Goal: Transaction & Acquisition: Book appointment/travel/reservation

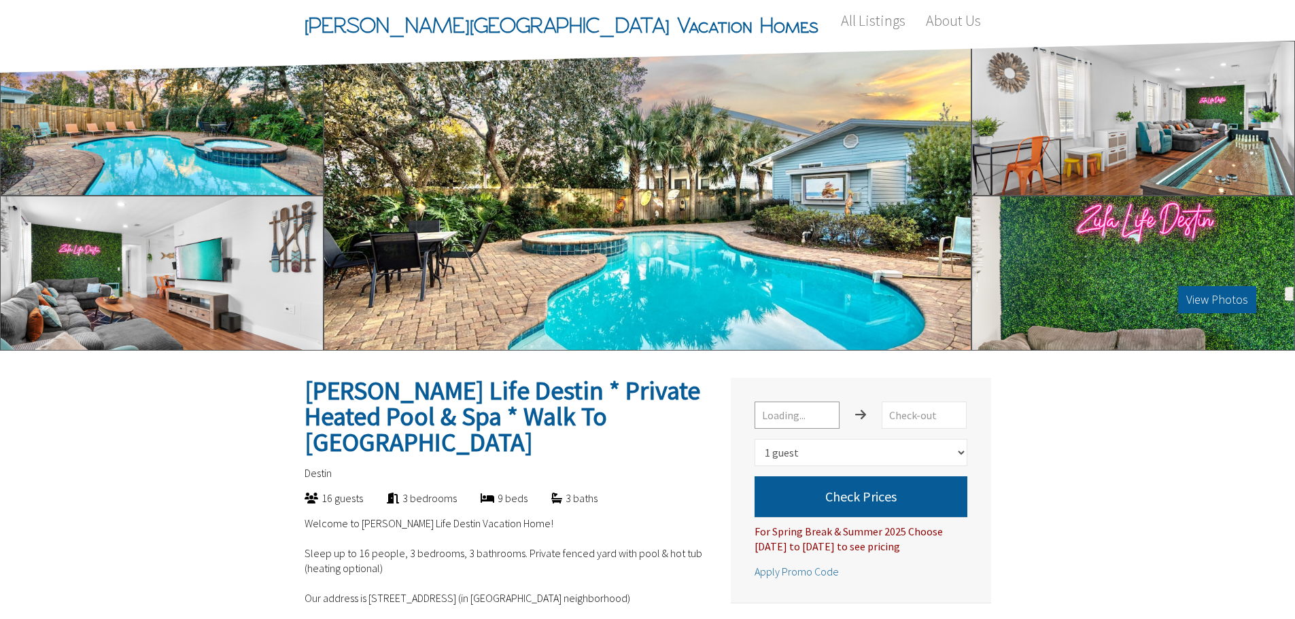
select select "1"
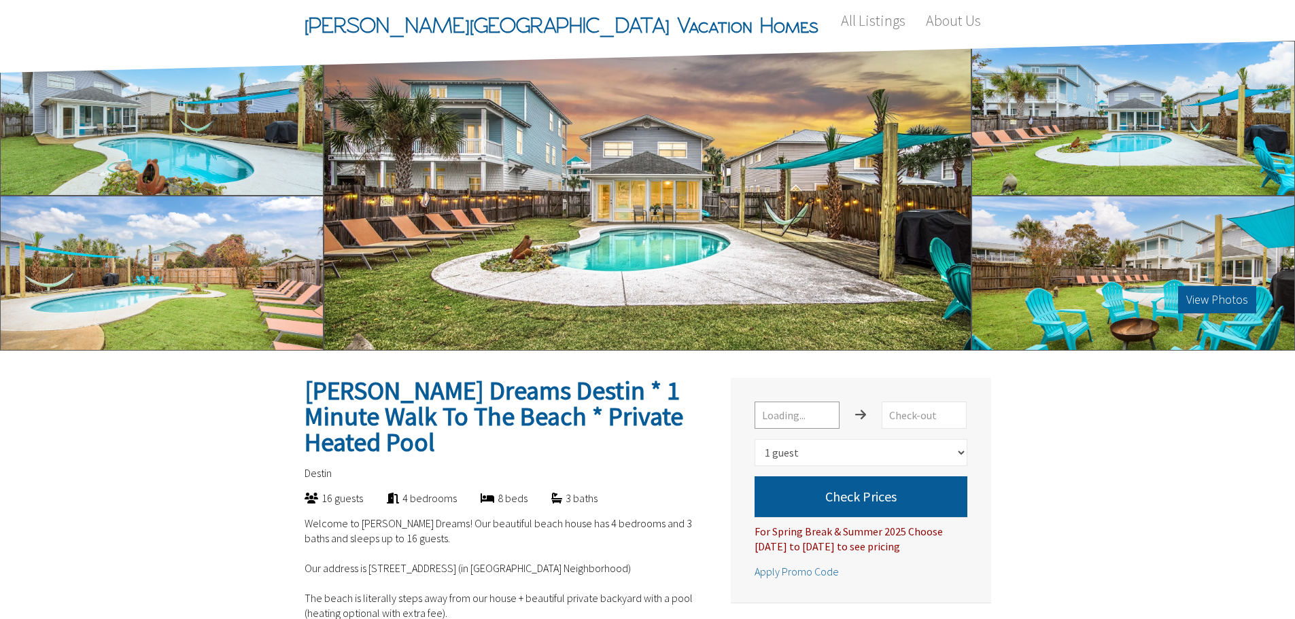
select select "1"
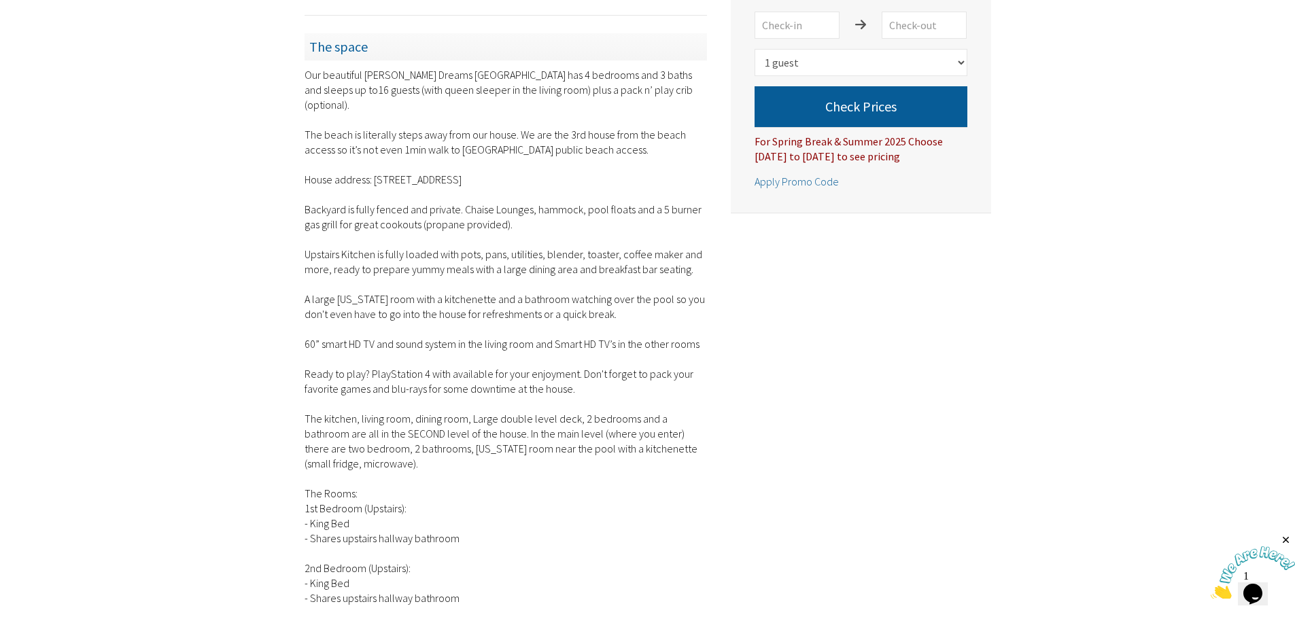
scroll to position [1155, 0]
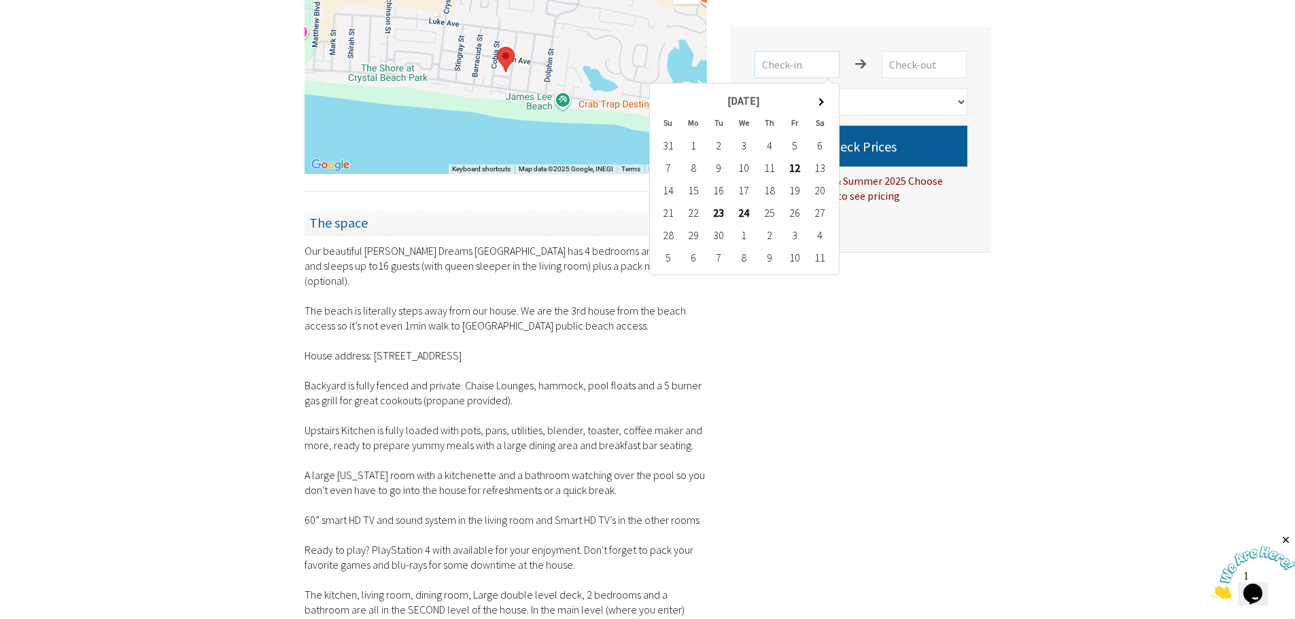
click at [822, 53] on input "text" at bounding box center [796, 64] width 85 height 27
click at [826, 101] on th at bounding box center [819, 101] width 25 height 22
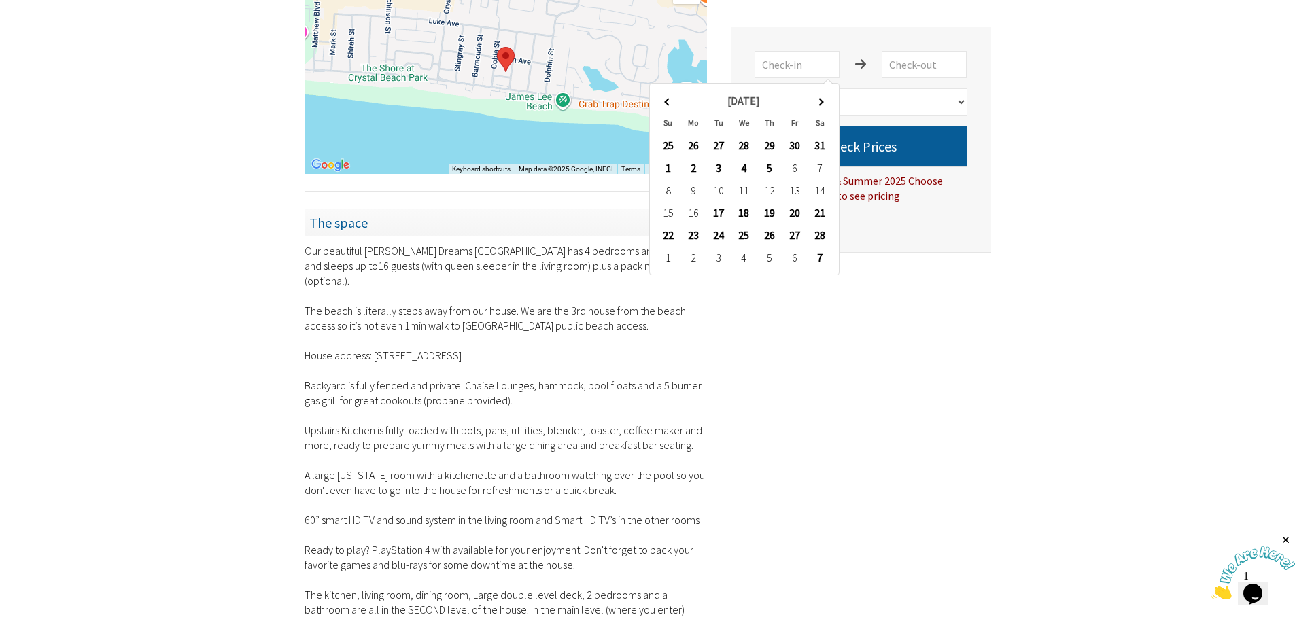
click at [826, 101] on th at bounding box center [819, 101] width 25 height 22
type input "5/21/2026"
type input "5/25/2026"
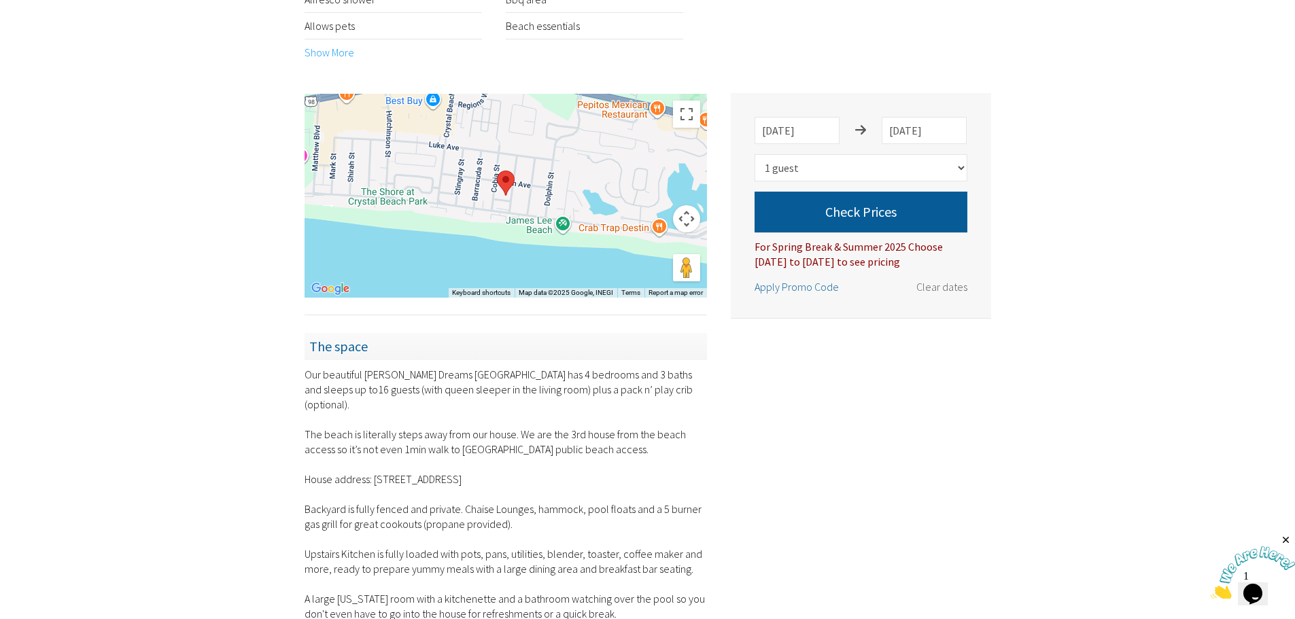
scroll to position [1019, 0]
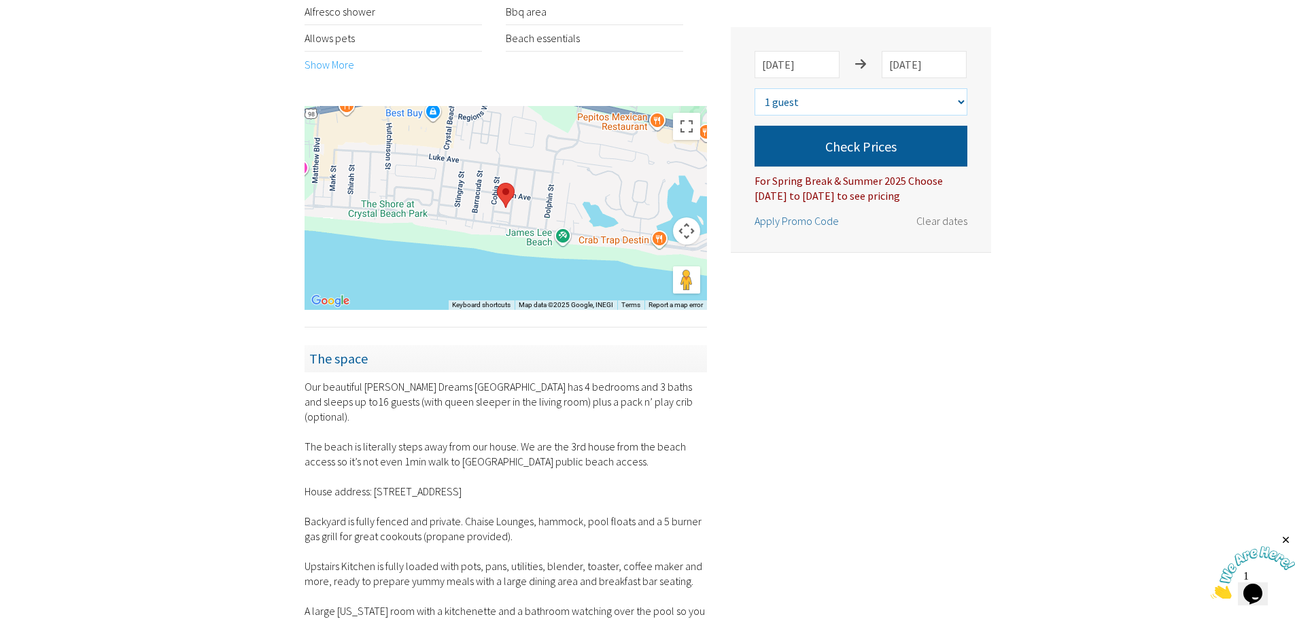
click at [962, 106] on select "Select number of guests 1 guest 2 guests 3 guests 4 guests 5 guests 6 guests 7 …" at bounding box center [860, 101] width 213 height 27
select select "10"
click at [754, 88] on select "Select number of guests 1 guest 2 guests 3 guests 4 guests 5 guests 6 guests 7 …" at bounding box center [860, 101] width 213 height 27
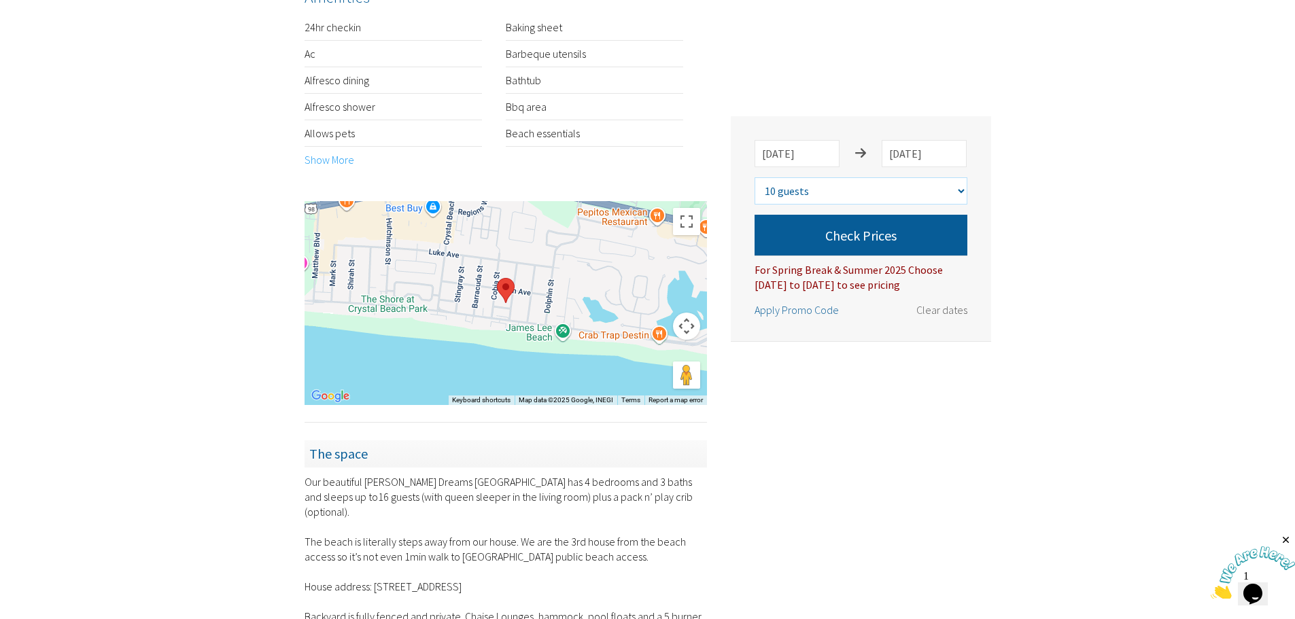
scroll to position [883, 0]
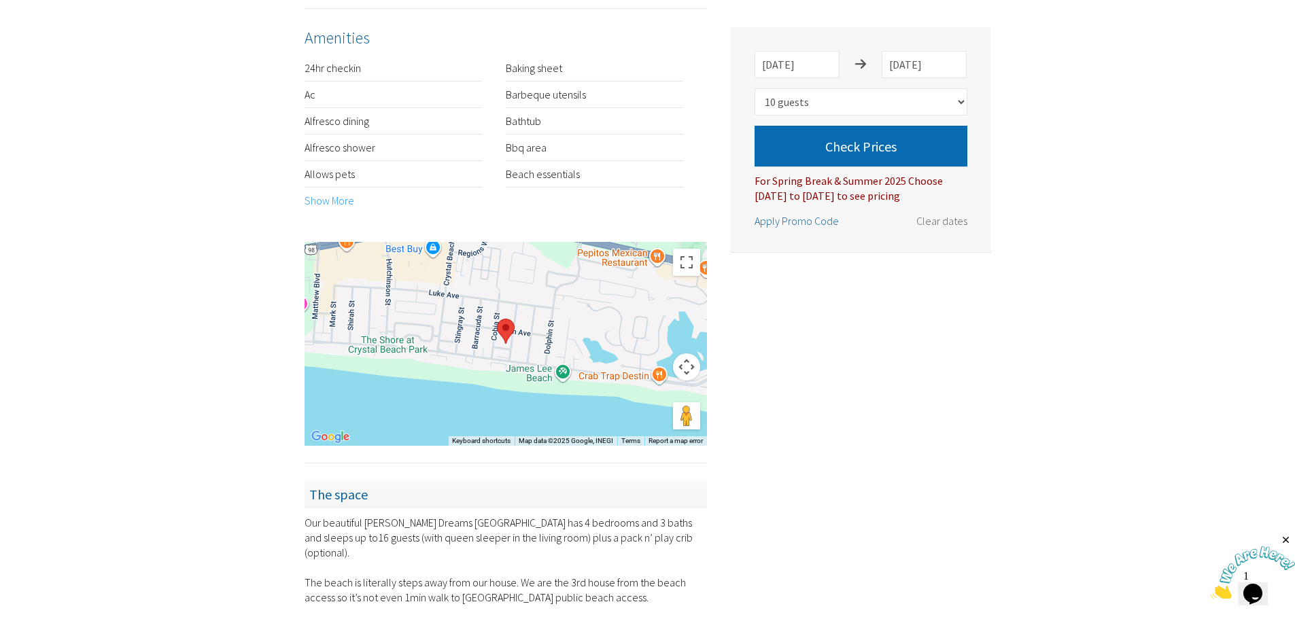
click at [903, 163] on button "Check Prices" at bounding box center [860, 146] width 213 height 41
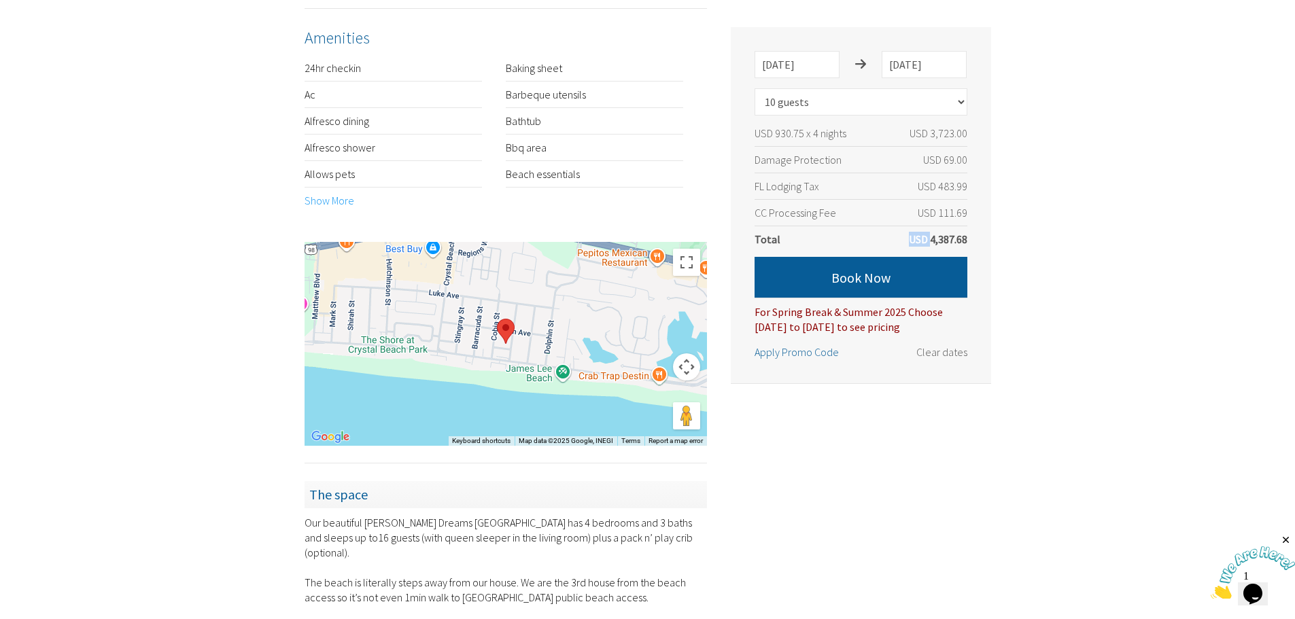
drag, startPoint x: 930, startPoint y: 239, endPoint x: 967, endPoint y: 237, distance: 37.4
click at [967, 237] on div "Zula Dreams Destin * 1 Minute Walk To The Beach * Private Heated Pool 5/21/2026…" at bounding box center [861, 205] width 260 height 356
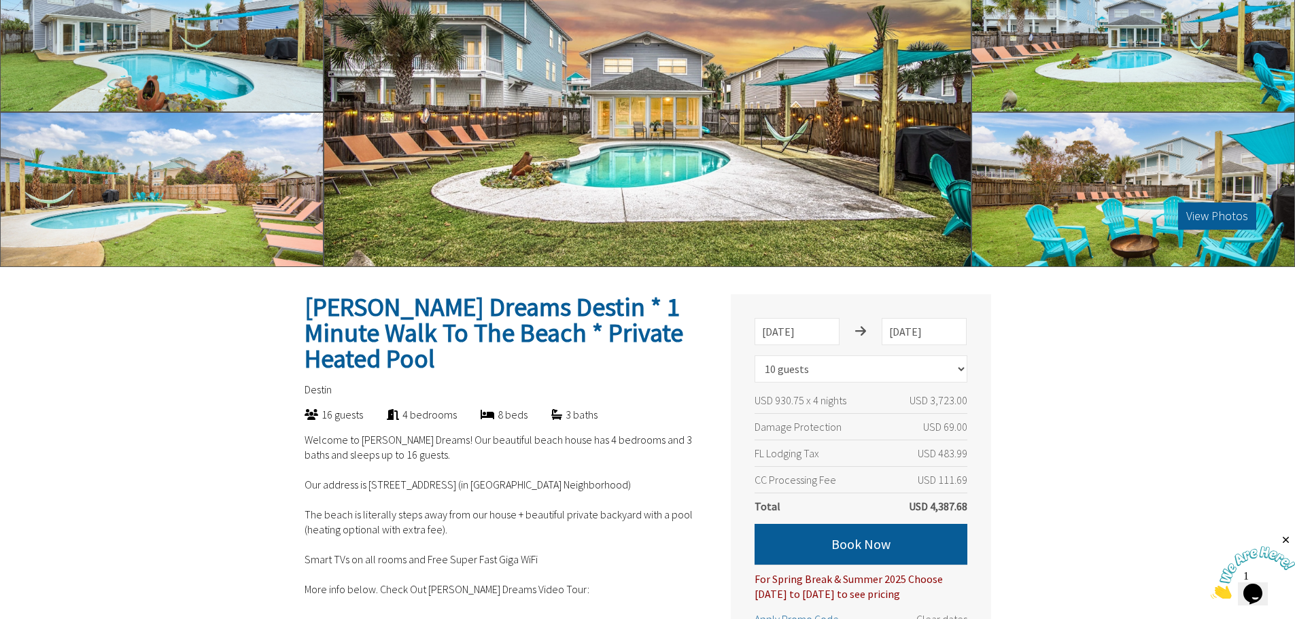
scroll to position [68, 0]
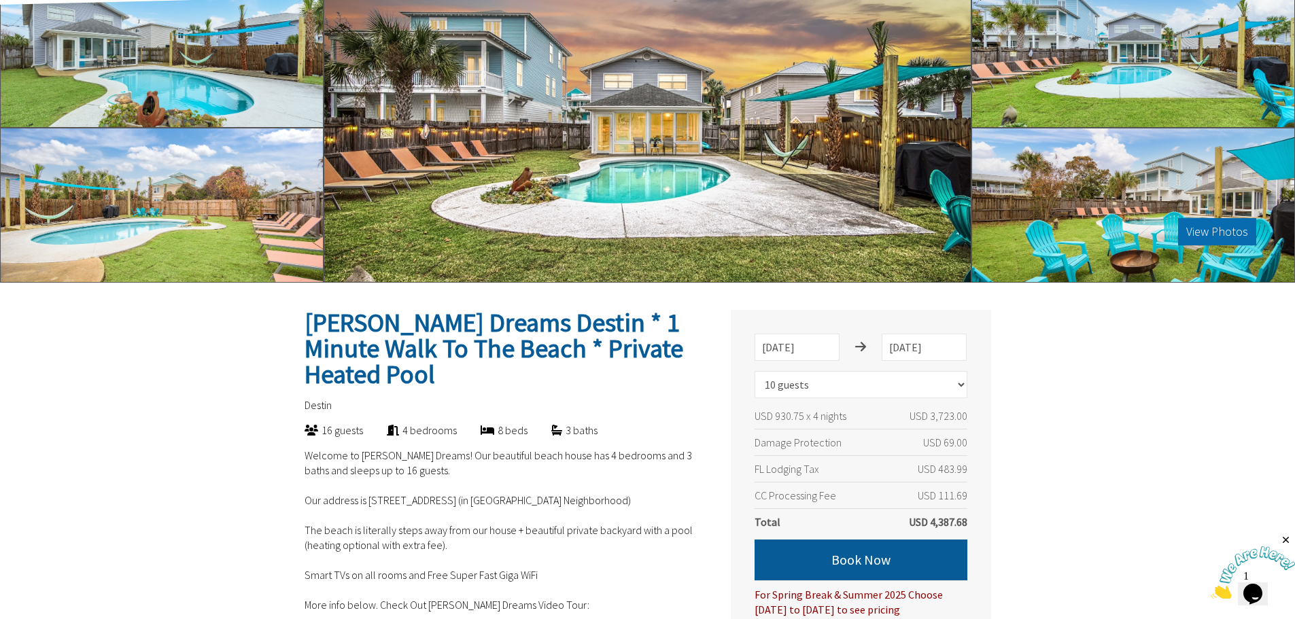
click at [1188, 235] on button "View Photos" at bounding box center [1217, 231] width 78 height 27
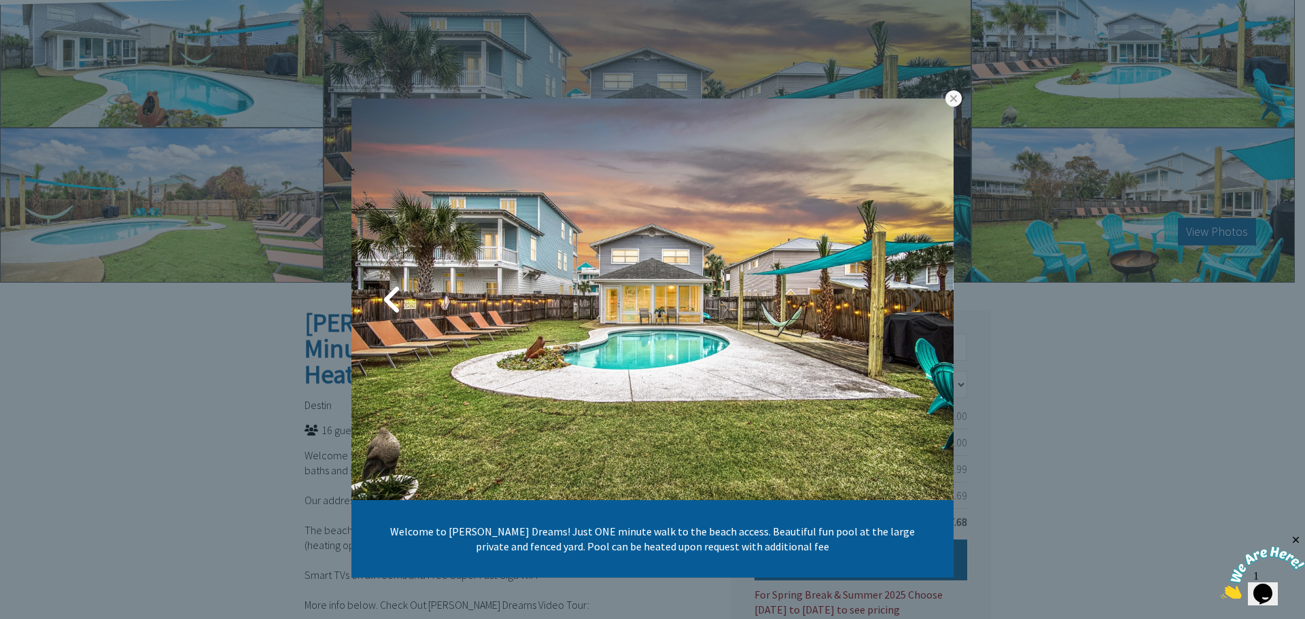
click at [911, 306] on link at bounding box center [913, 300] width 34 height 34
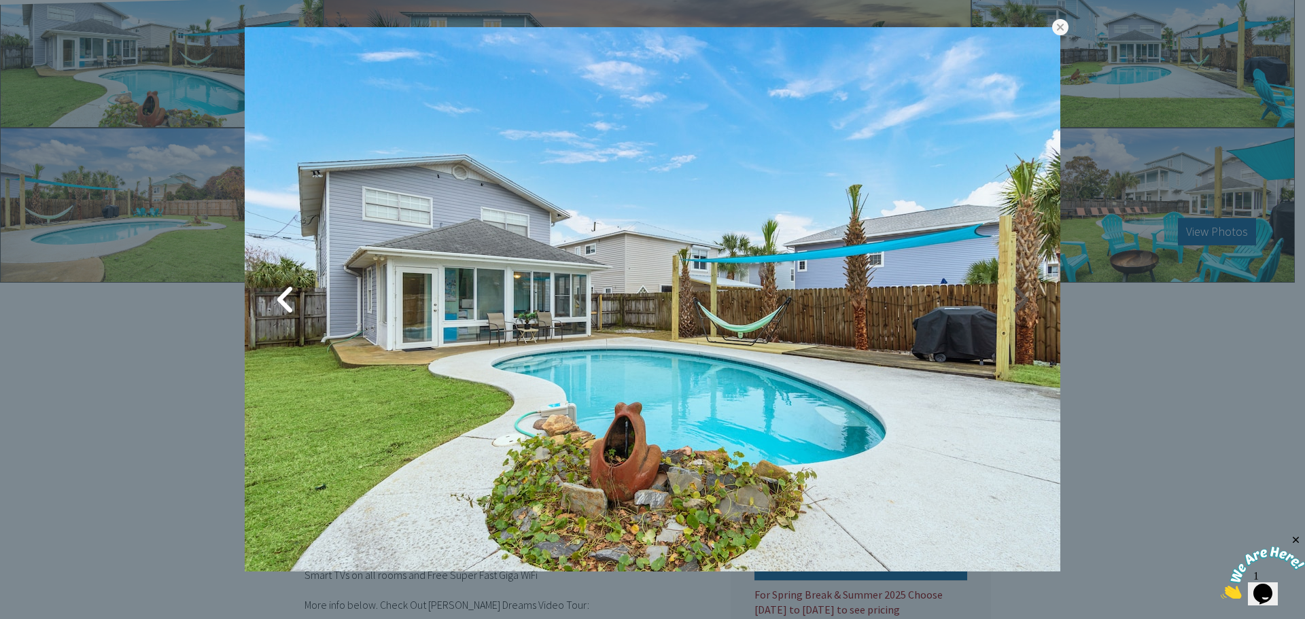
click at [1019, 302] on link at bounding box center [1019, 300] width 34 height 34
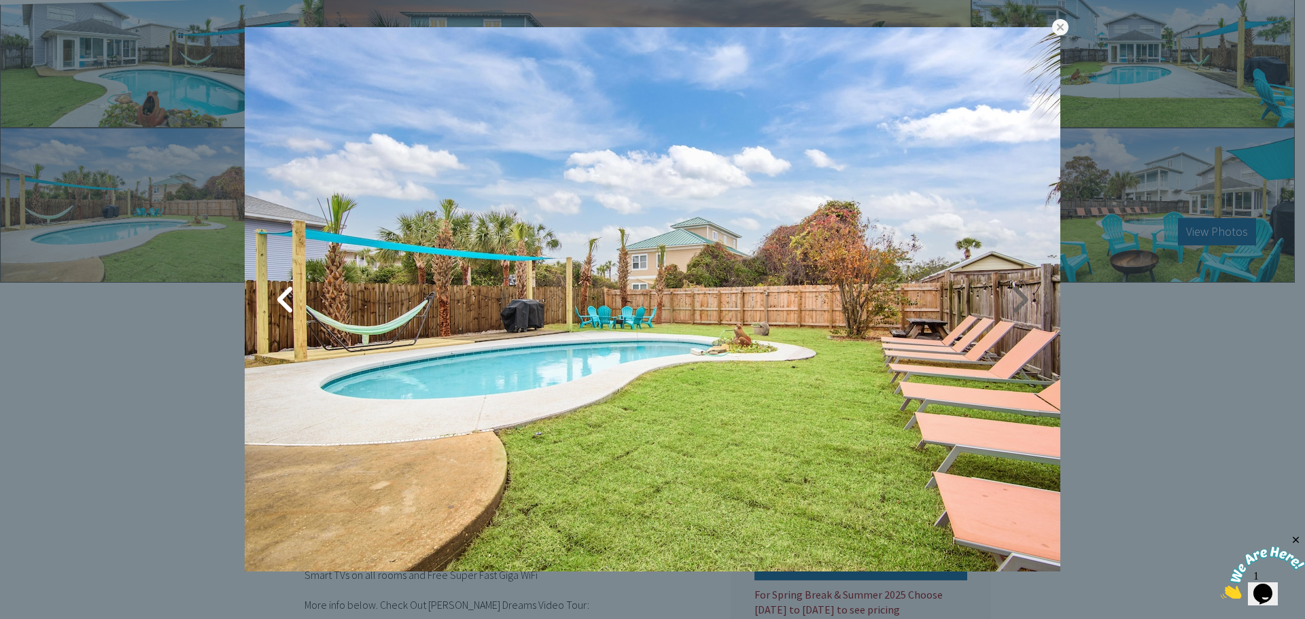
click at [1019, 302] on link at bounding box center [1019, 300] width 34 height 34
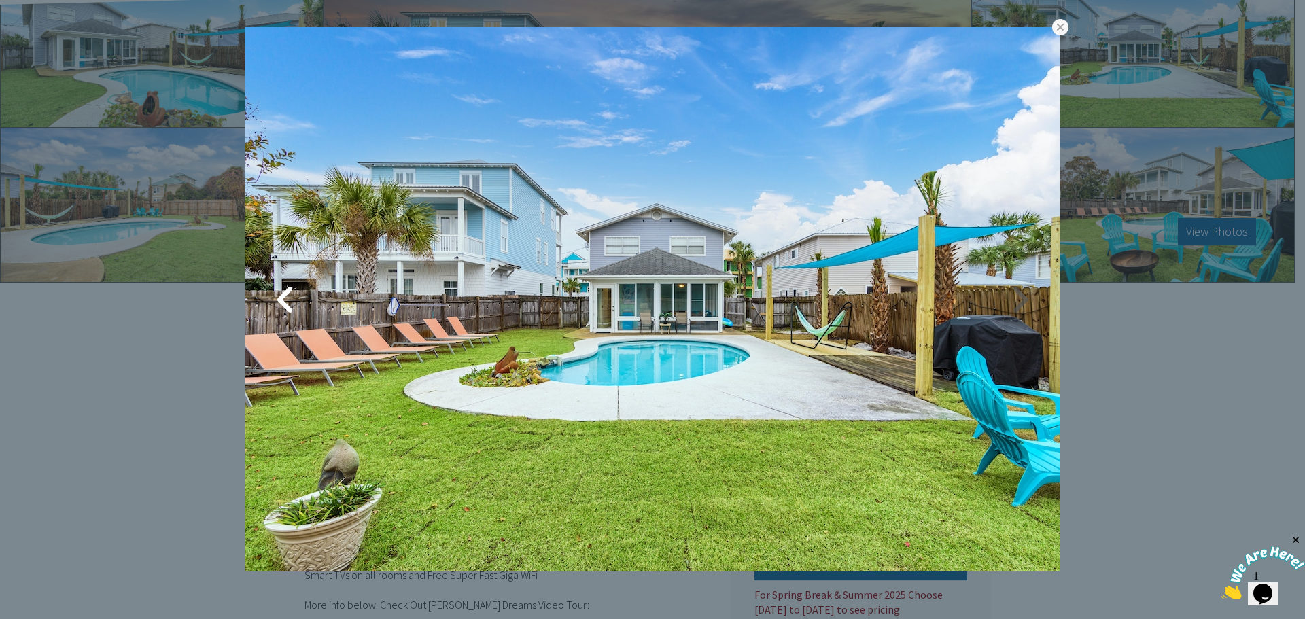
click at [1019, 302] on link at bounding box center [1019, 300] width 34 height 34
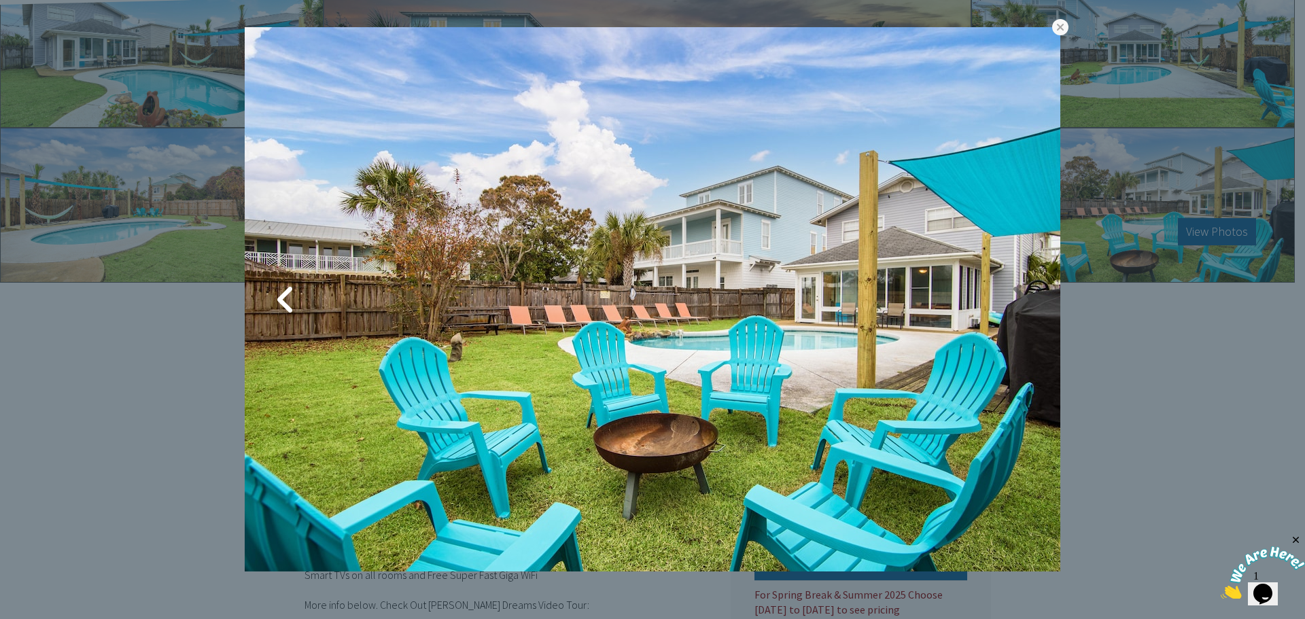
click at [1019, 302] on link at bounding box center [1019, 300] width 34 height 34
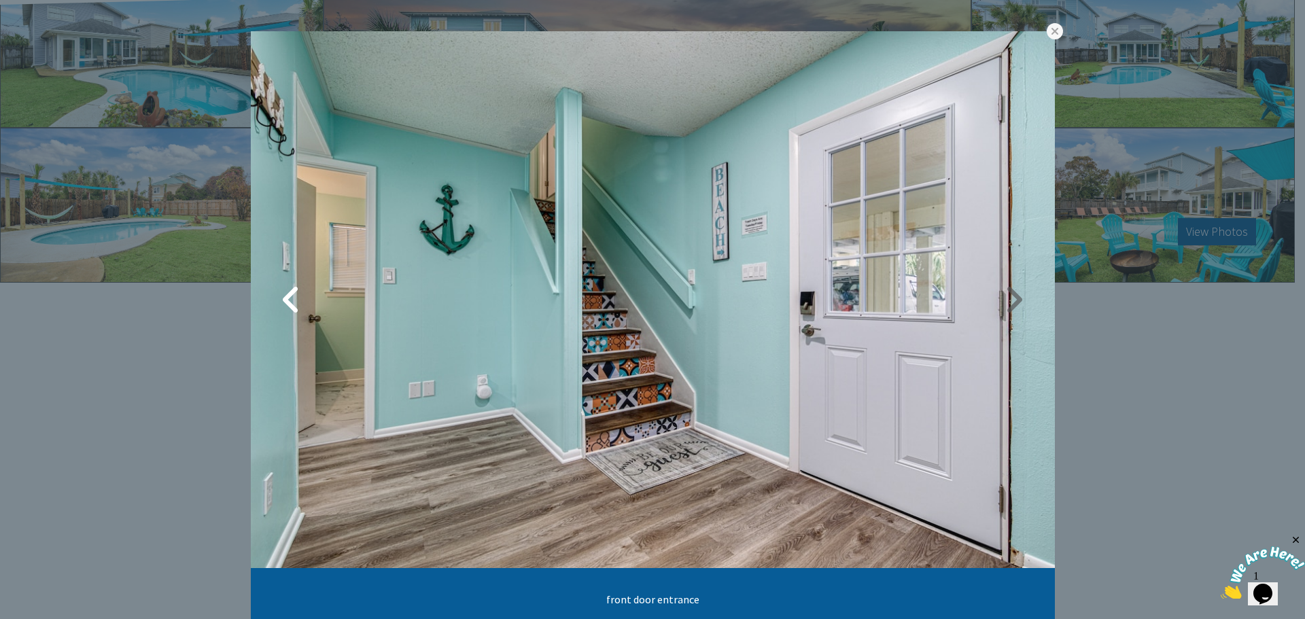
click at [1018, 301] on link at bounding box center [1014, 300] width 34 height 34
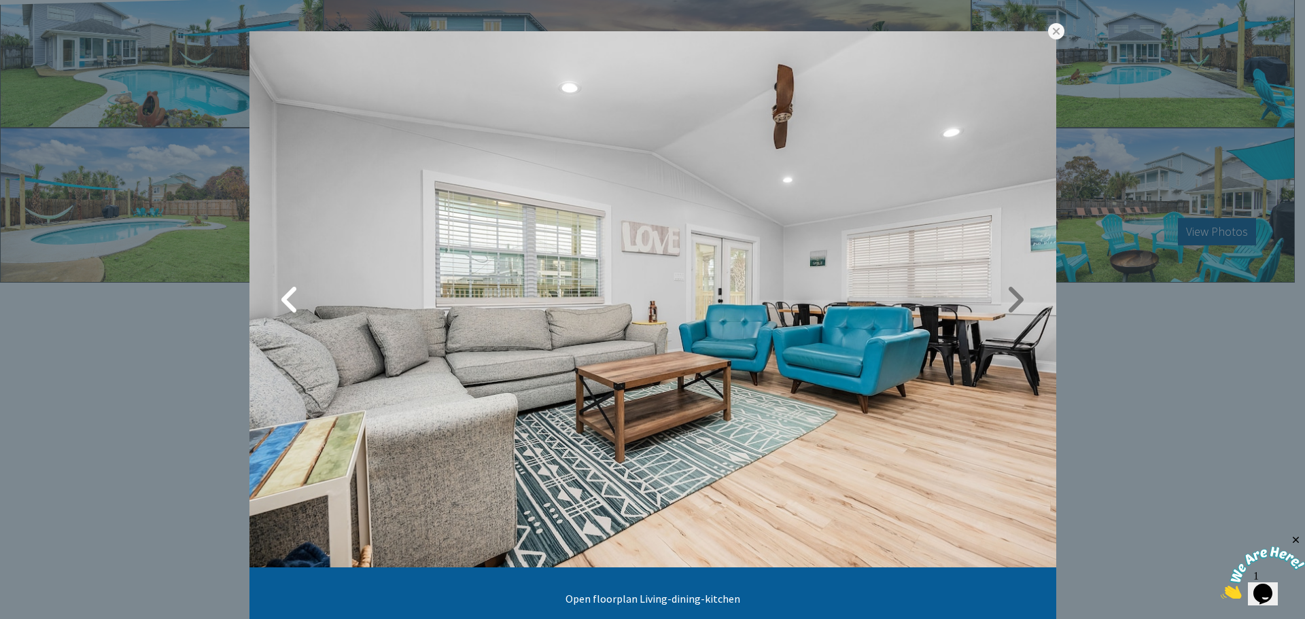
click at [1008, 300] on link at bounding box center [1015, 300] width 34 height 34
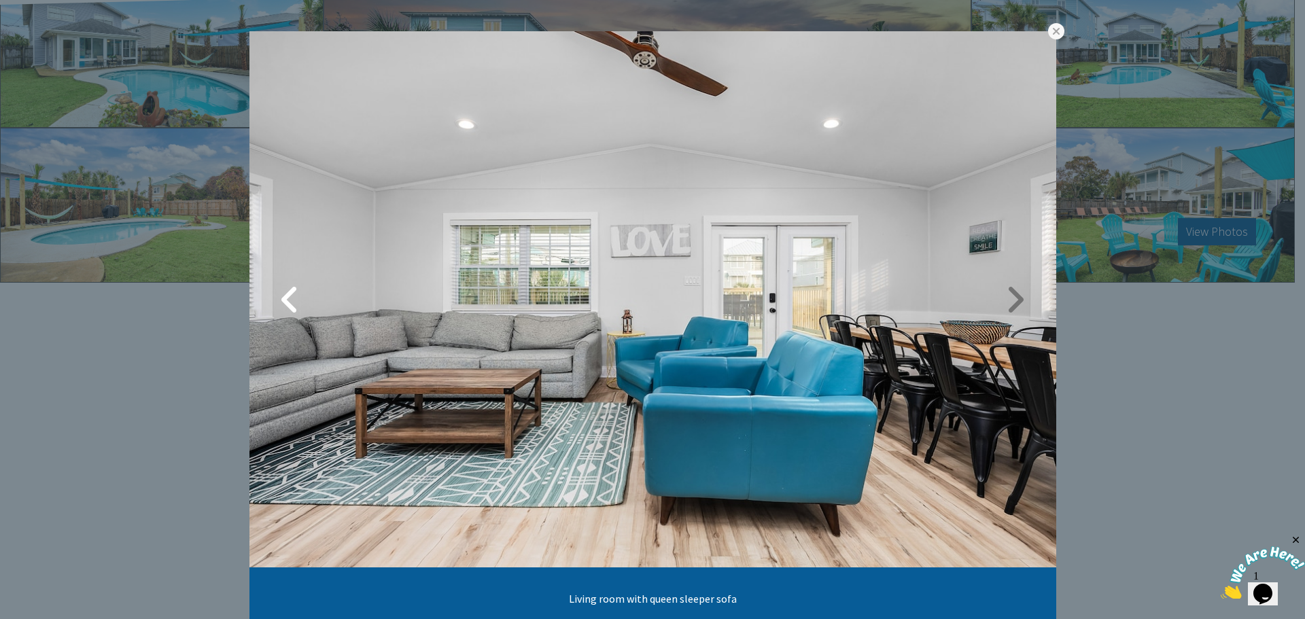
click at [1007, 298] on link at bounding box center [1015, 300] width 34 height 34
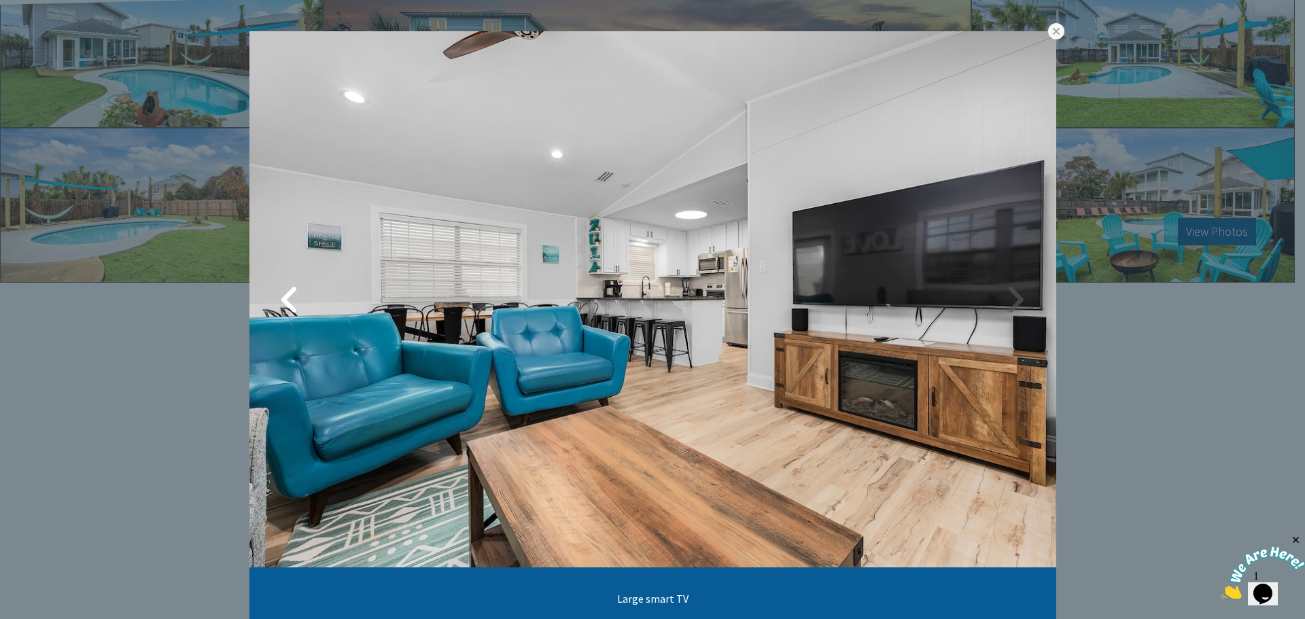
click at [1007, 298] on link at bounding box center [1015, 300] width 34 height 34
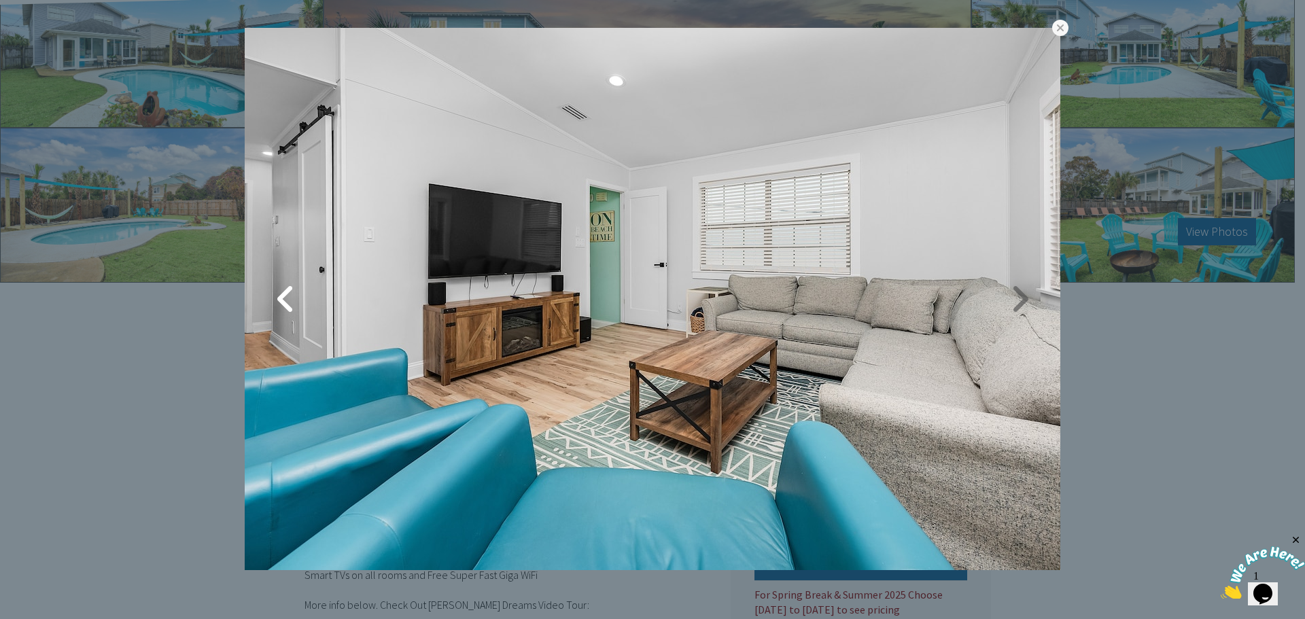
click at [1007, 298] on link at bounding box center [1019, 299] width 34 height 34
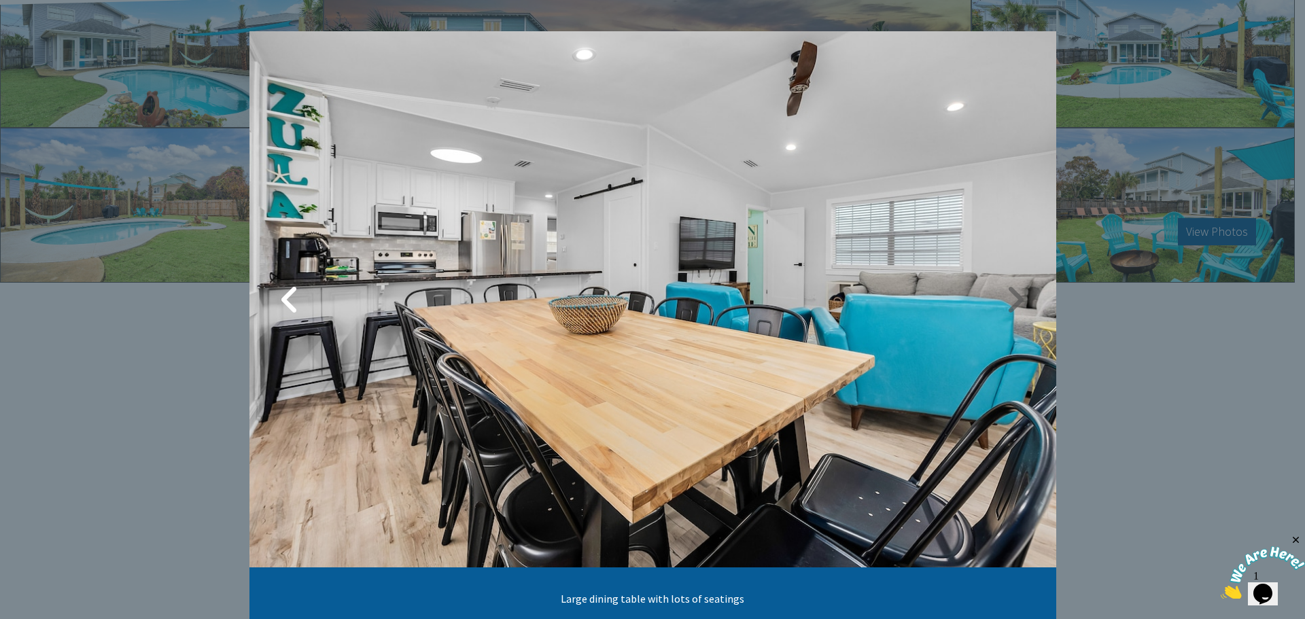
click at [1007, 298] on link at bounding box center [1015, 300] width 34 height 34
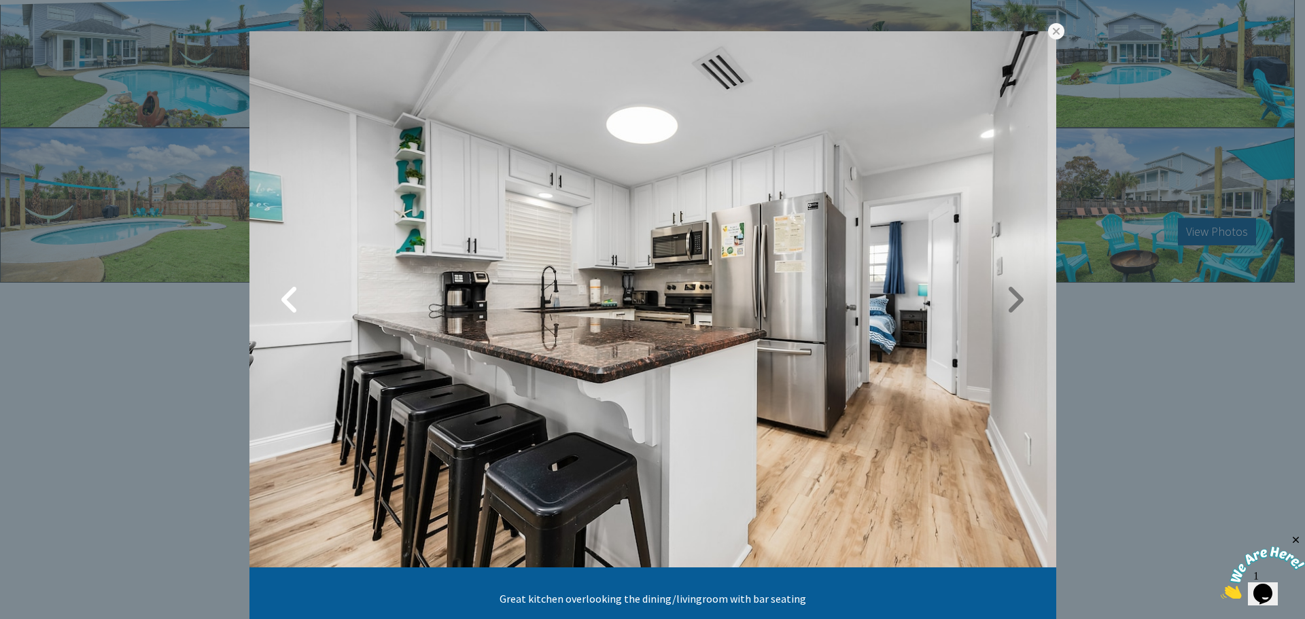
click at [1007, 298] on link at bounding box center [1015, 300] width 34 height 34
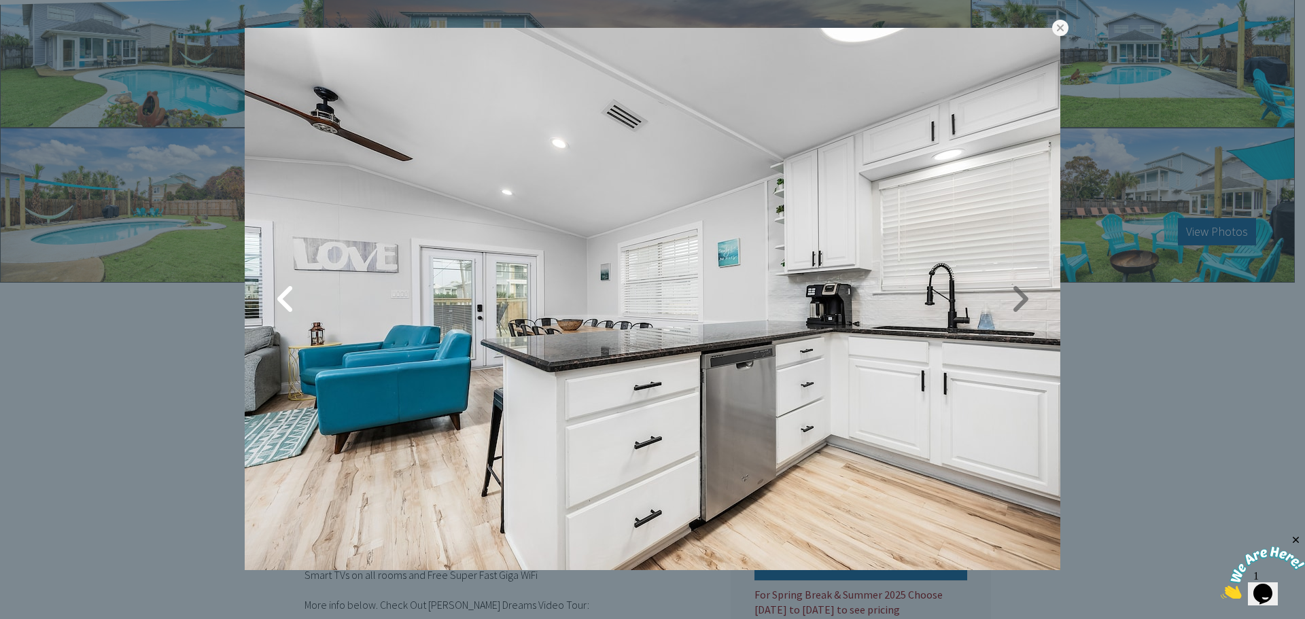
click at [1007, 298] on link at bounding box center [1019, 299] width 34 height 34
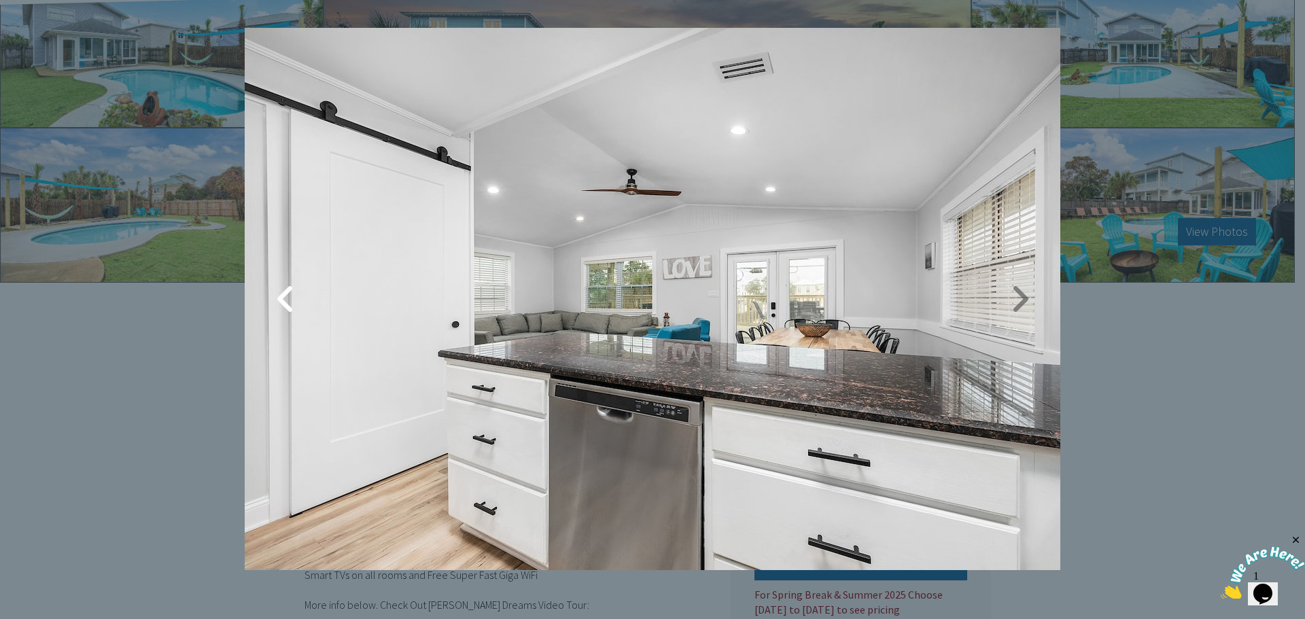
click at [1007, 298] on link at bounding box center [1019, 299] width 34 height 34
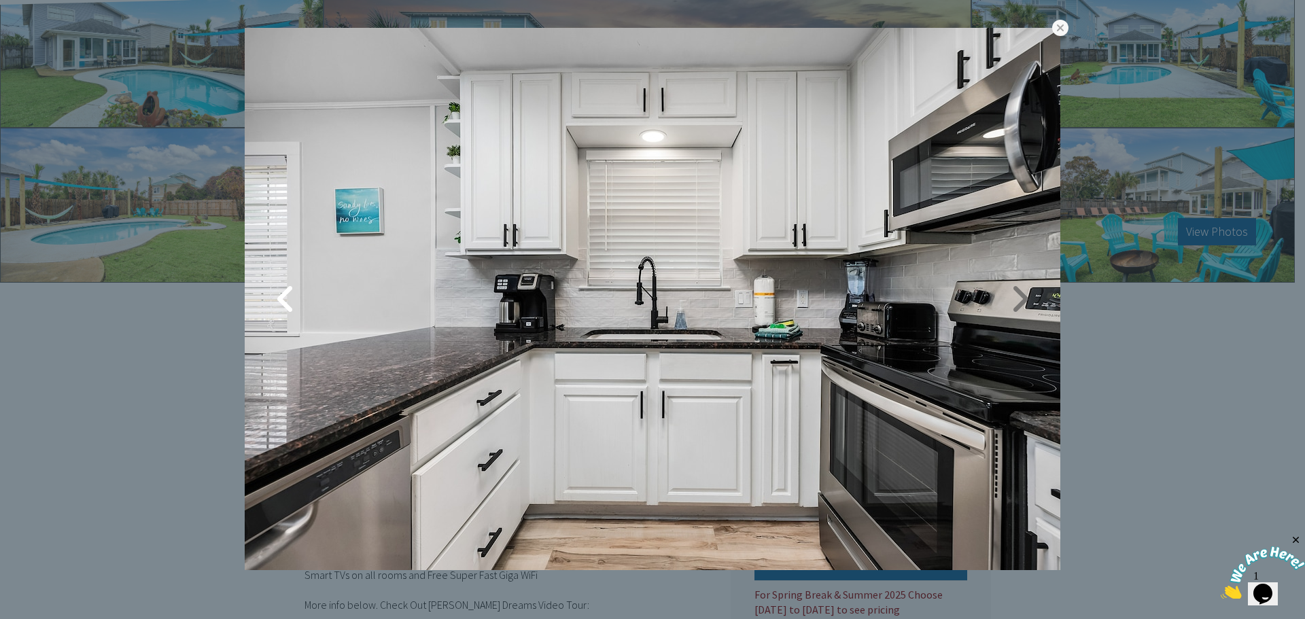
click at [1007, 298] on link at bounding box center [1019, 299] width 34 height 34
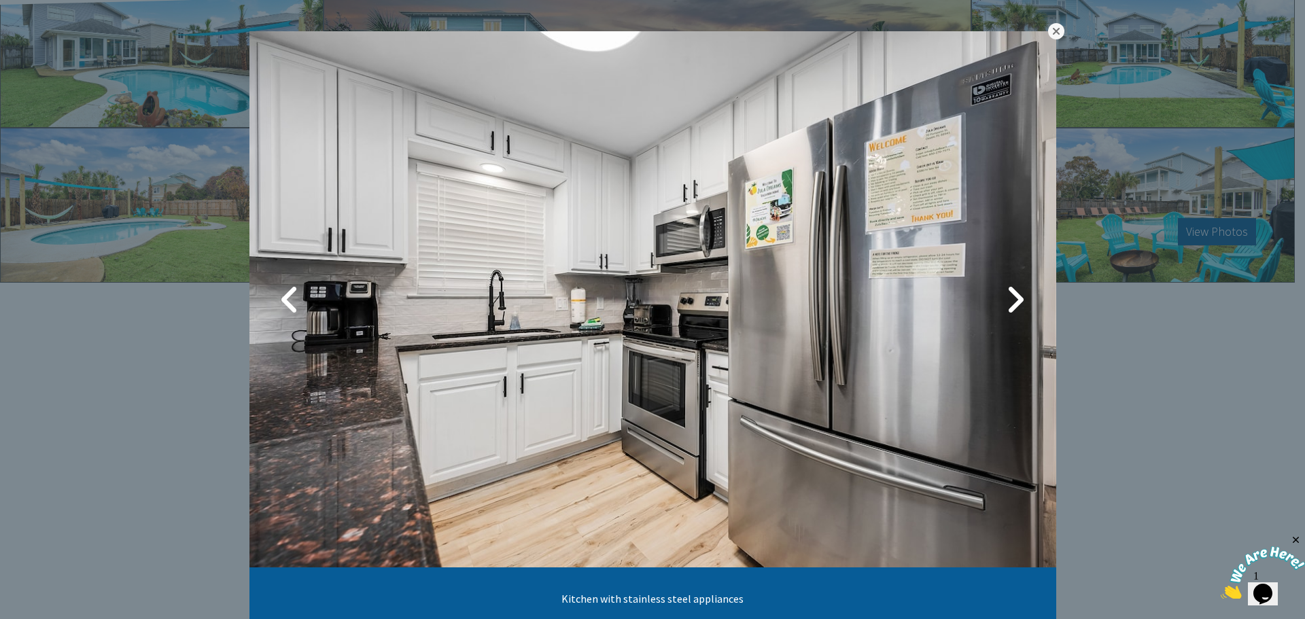
click at [1048, 31] on link at bounding box center [1056, 31] width 16 height 16
